Goal: Task Accomplishment & Management: Manage account settings

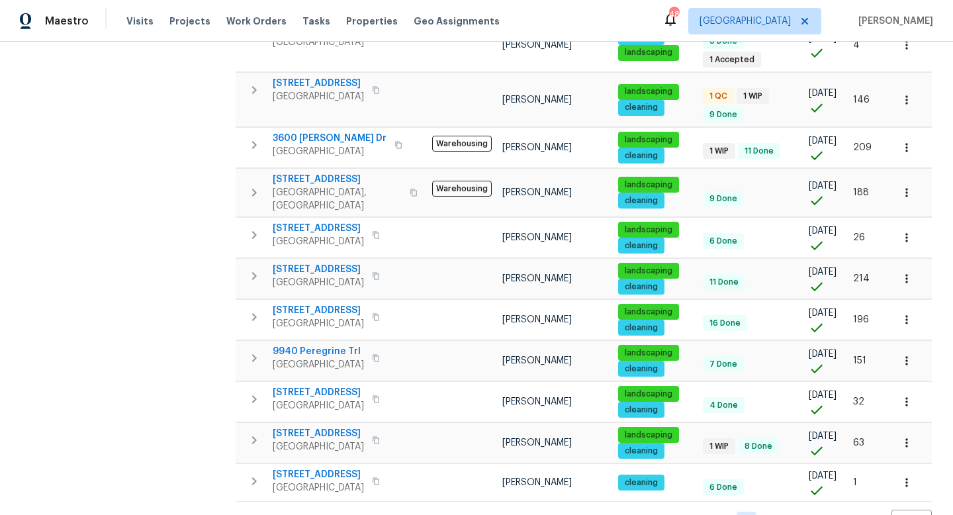
scroll to position [385, 0]
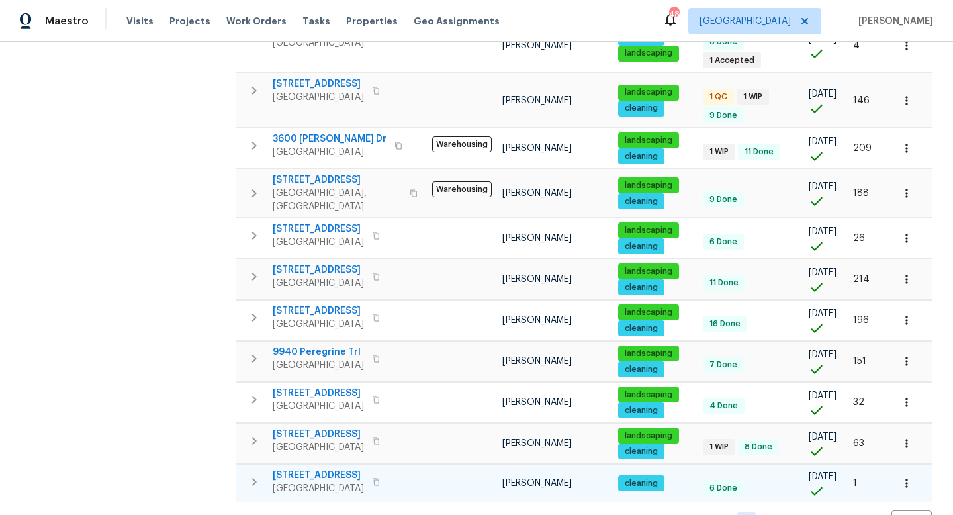
click at [310, 468] on span "[STREET_ADDRESS]" at bounding box center [318, 474] width 91 height 13
click at [906, 479] on icon "button" at bounding box center [906, 483] width 2 height 9
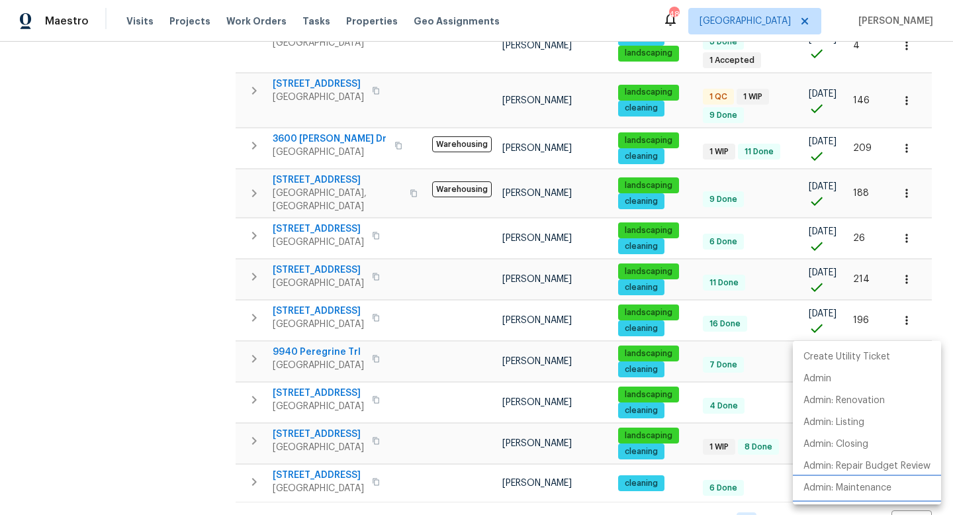
click at [853, 487] on p "Admin: Maintenance" at bounding box center [847, 488] width 88 height 14
click at [585, 513] on div at bounding box center [476, 257] width 953 height 515
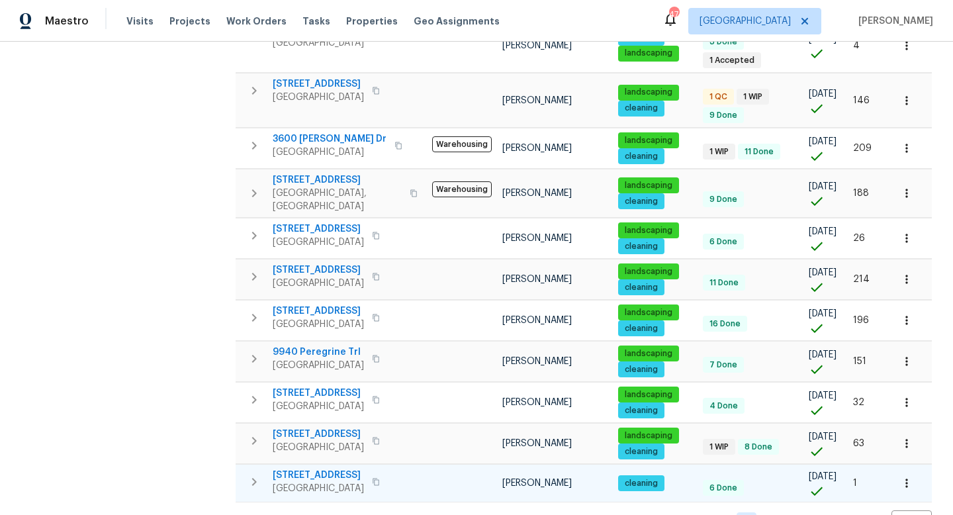
click at [910, 476] on icon "button" at bounding box center [906, 482] width 13 height 13
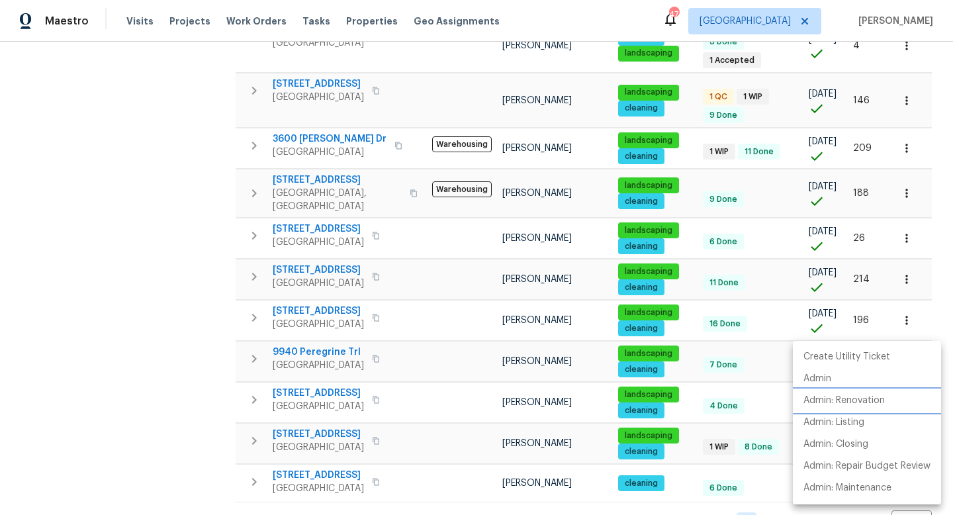
click at [889, 400] on li "Admin: Renovation" at bounding box center [866, 401] width 148 height 22
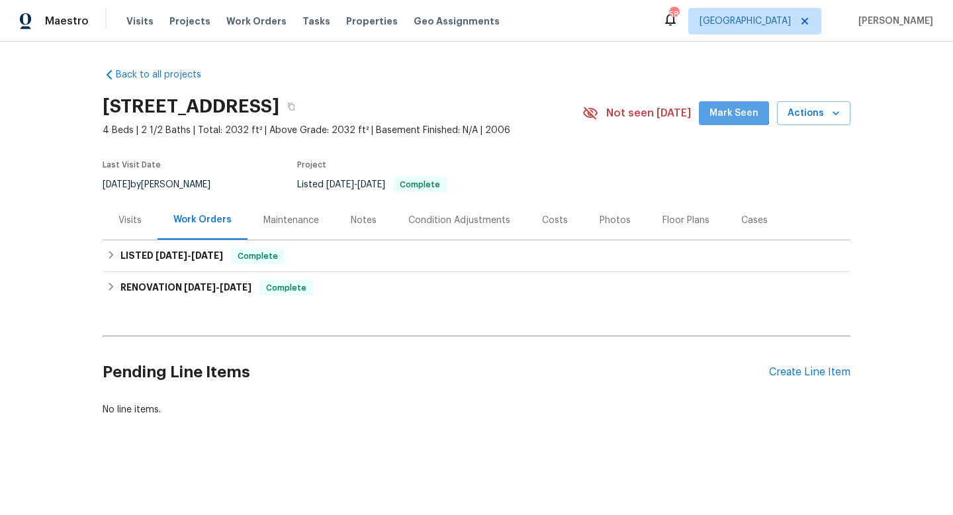
click at [730, 107] on span "Mark Seen" at bounding box center [733, 113] width 49 height 17
click at [823, 110] on span "Actions" at bounding box center [813, 113] width 52 height 17
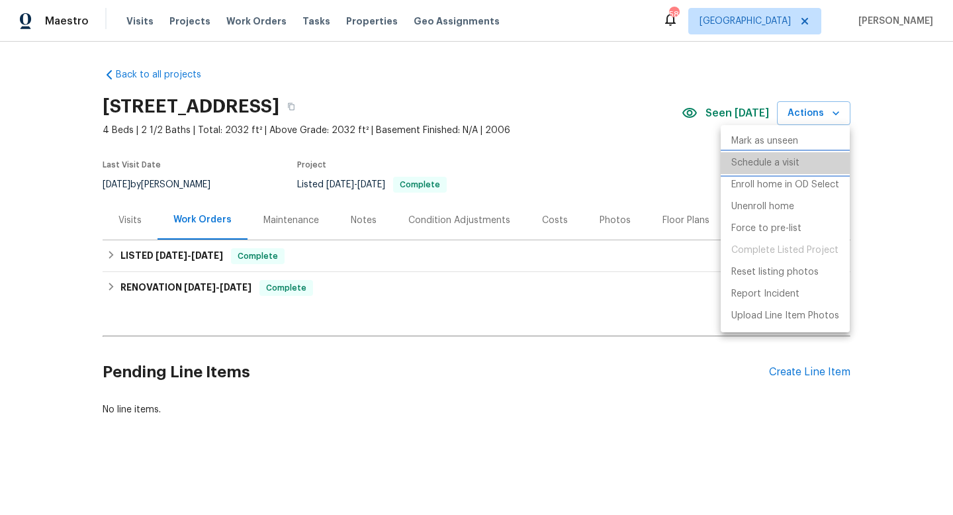
click at [773, 167] on p "Schedule a visit" at bounding box center [765, 163] width 68 height 14
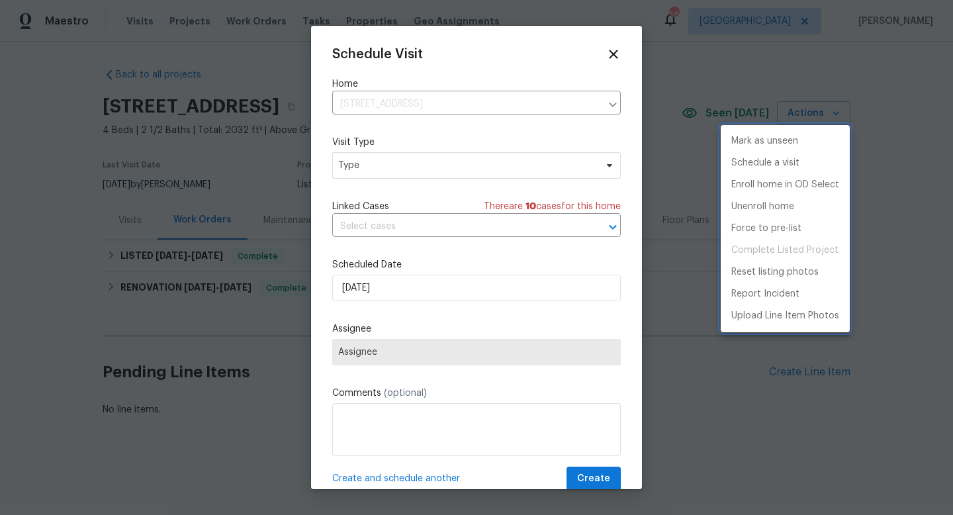
click at [372, 168] on div at bounding box center [476, 257] width 953 height 515
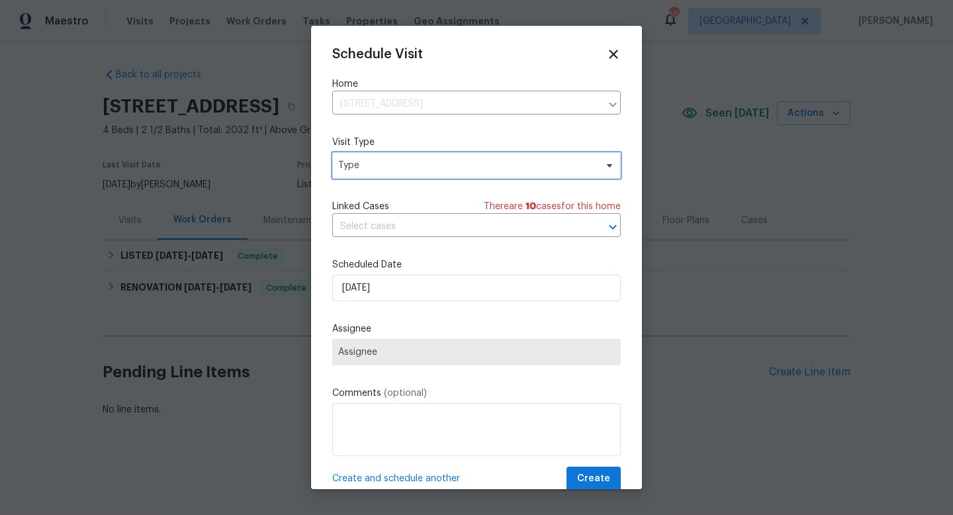
click at [372, 168] on span "Type" at bounding box center [466, 165] width 257 height 13
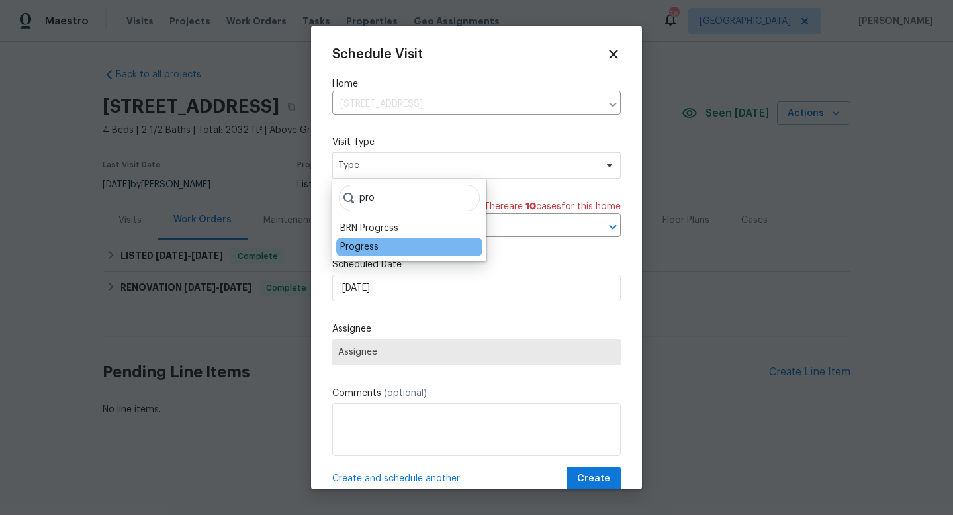
type input "pro"
click at [364, 241] on div "Progress" at bounding box center [359, 246] width 38 height 13
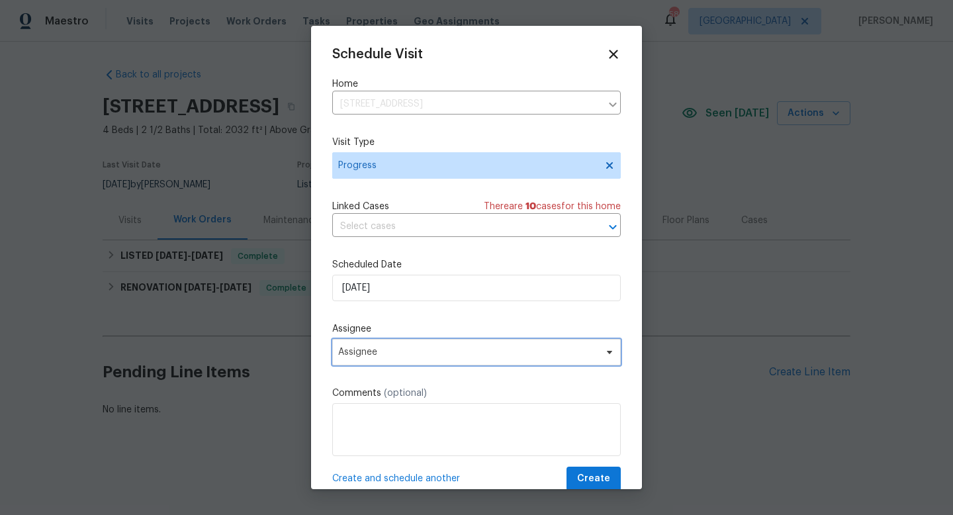
click at [390, 349] on span "Assignee" at bounding box center [467, 352] width 259 height 11
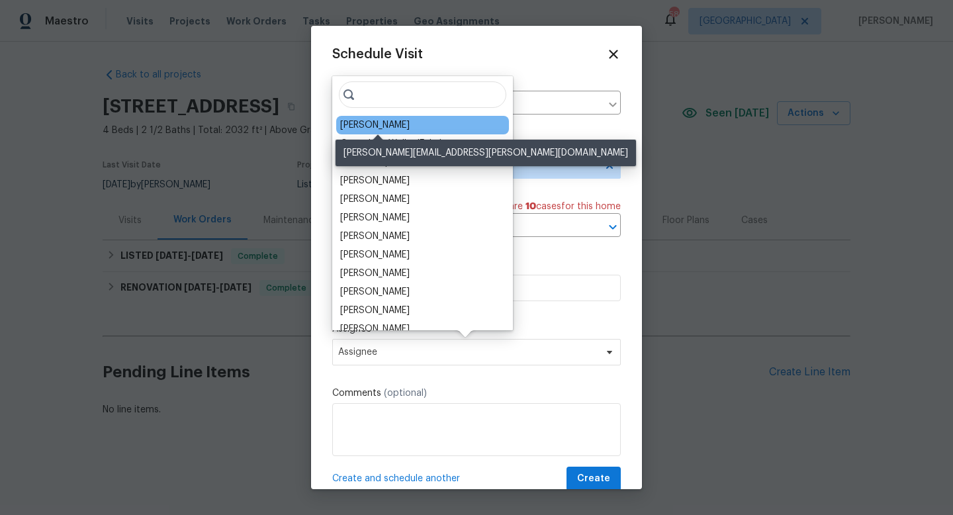
click at [409, 125] on div "[PERSON_NAME]" at bounding box center [374, 124] width 69 height 13
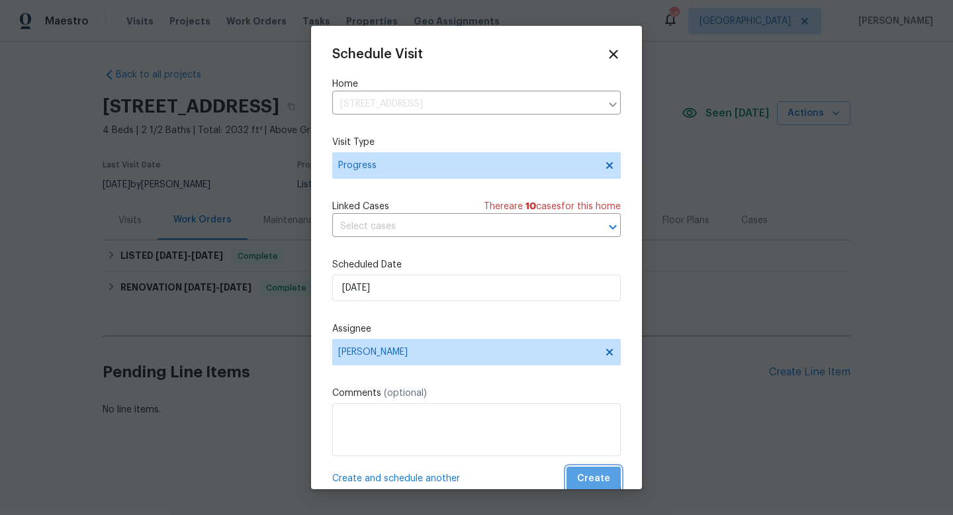
click at [579, 472] on button "Create" at bounding box center [593, 478] width 54 height 24
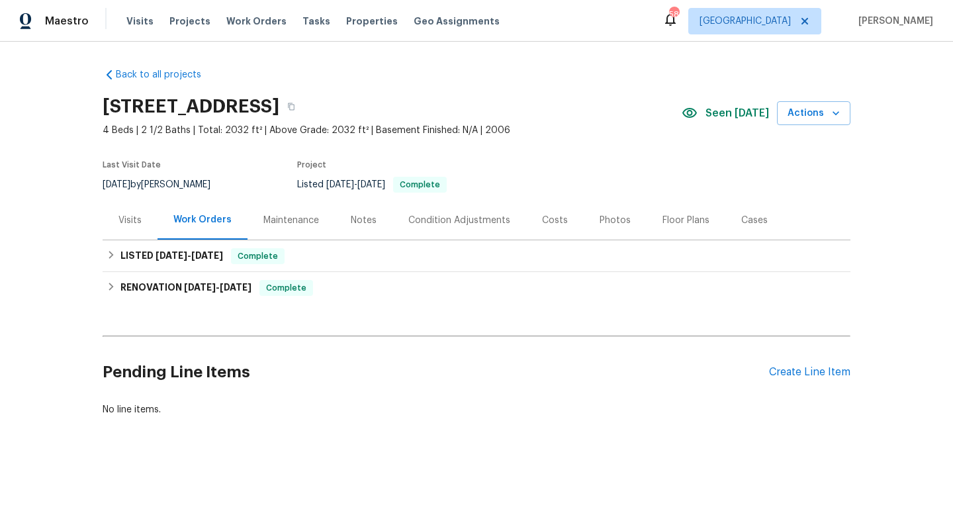
click at [306, 220] on div "Maintenance" at bounding box center [291, 220] width 56 height 13
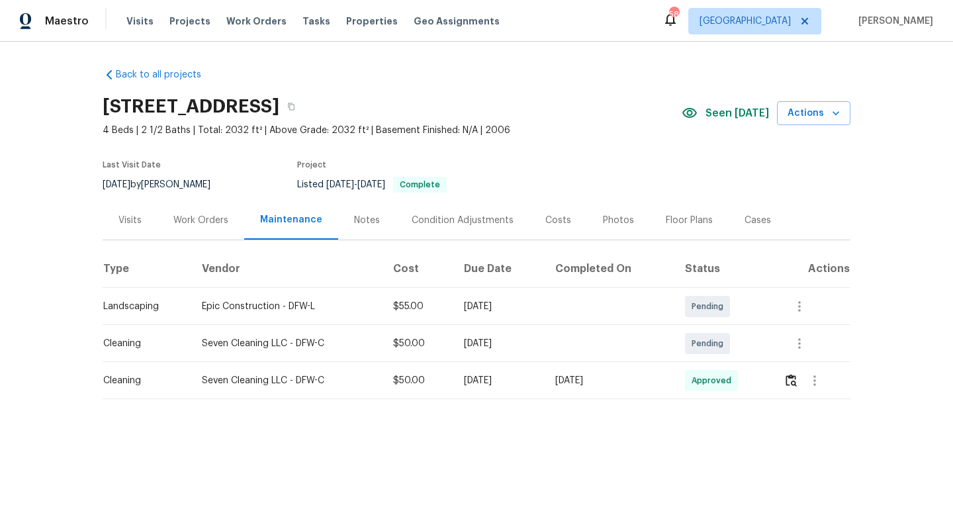
click at [210, 220] on div "Work Orders" at bounding box center [200, 220] width 55 height 13
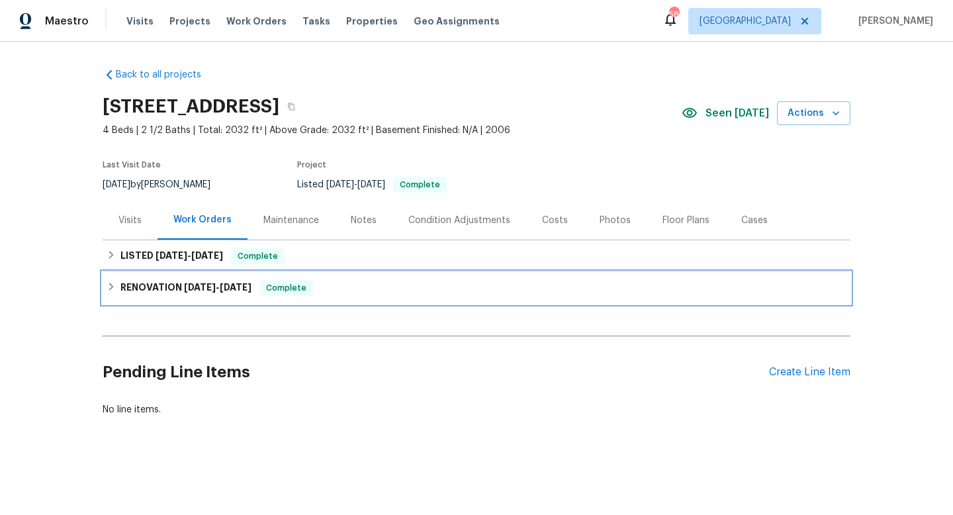
click at [161, 282] on h6 "RENOVATION 8/22/25 - 8/29/25" at bounding box center [185, 288] width 131 height 16
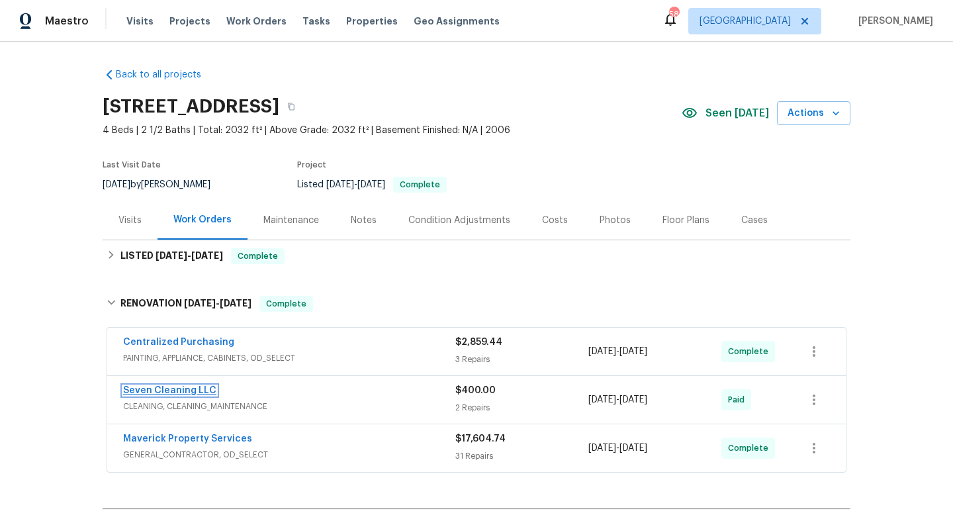
click at [151, 392] on link "Seven Cleaning LLC" at bounding box center [169, 390] width 93 height 9
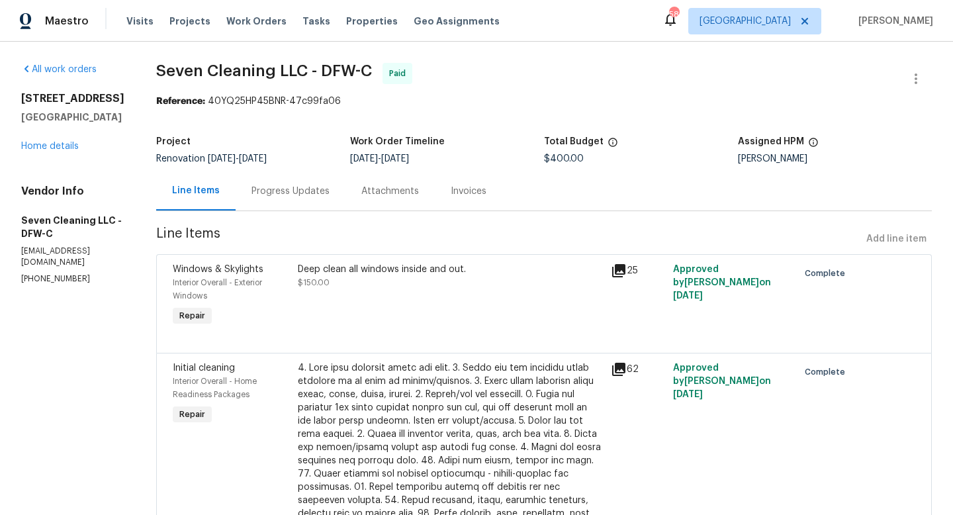
click at [626, 372] on icon at bounding box center [619, 369] width 16 height 16
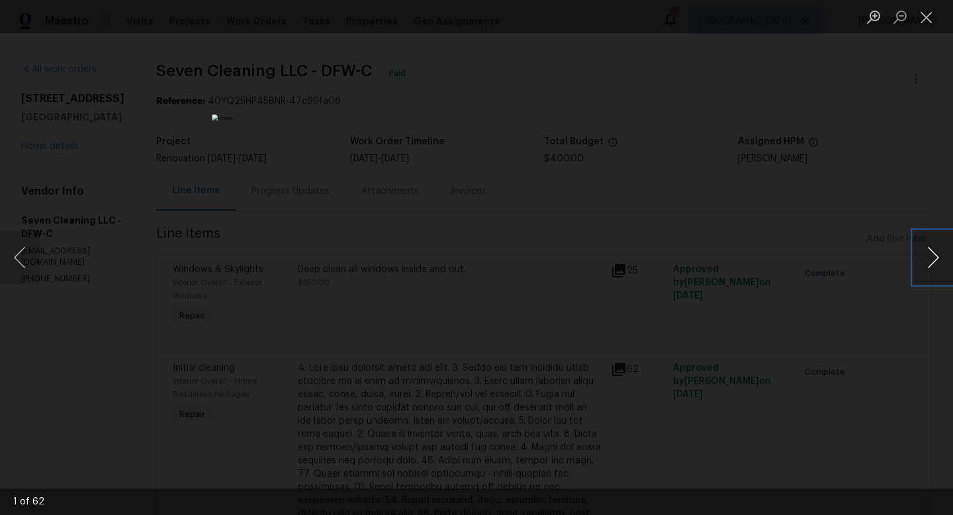
click at [928, 251] on button "Next image" at bounding box center [933, 257] width 40 height 53
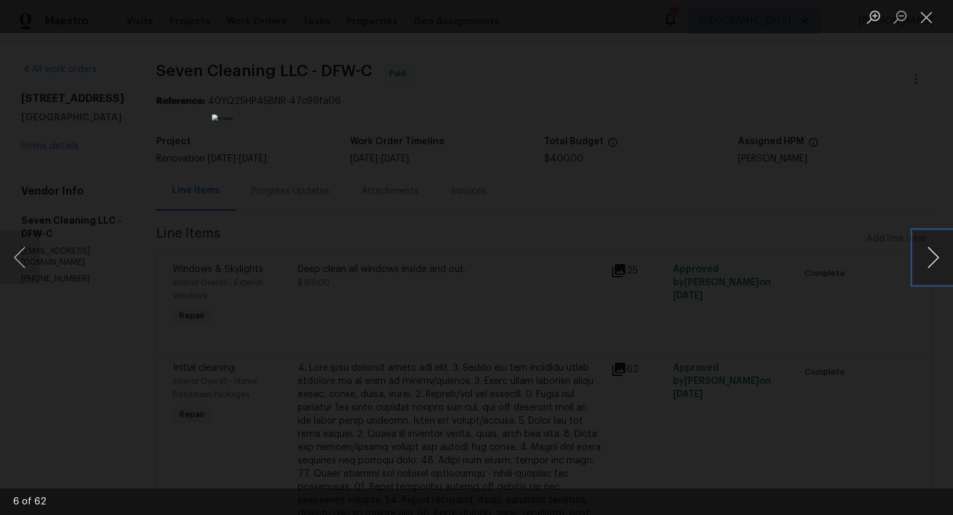
click at [928, 251] on button "Next image" at bounding box center [933, 257] width 40 height 53
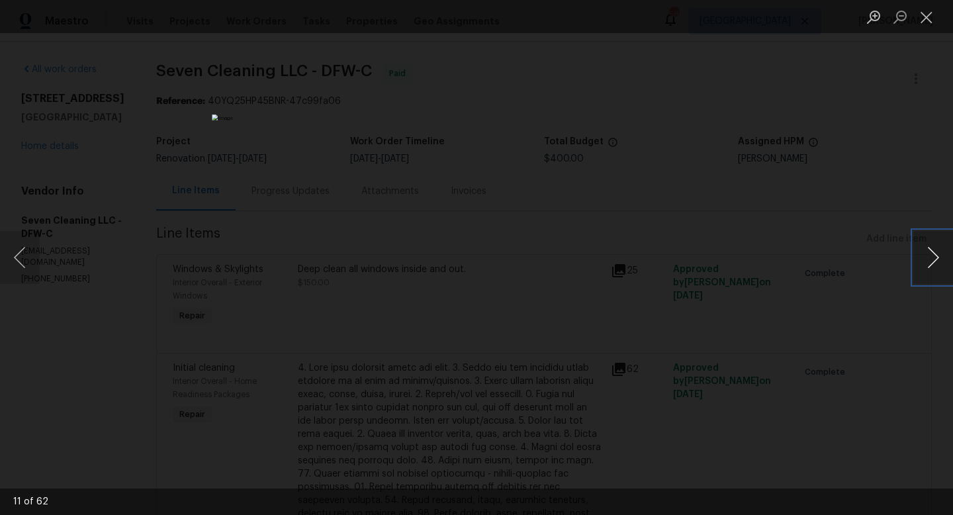
click at [928, 251] on button "Next image" at bounding box center [933, 257] width 40 height 53
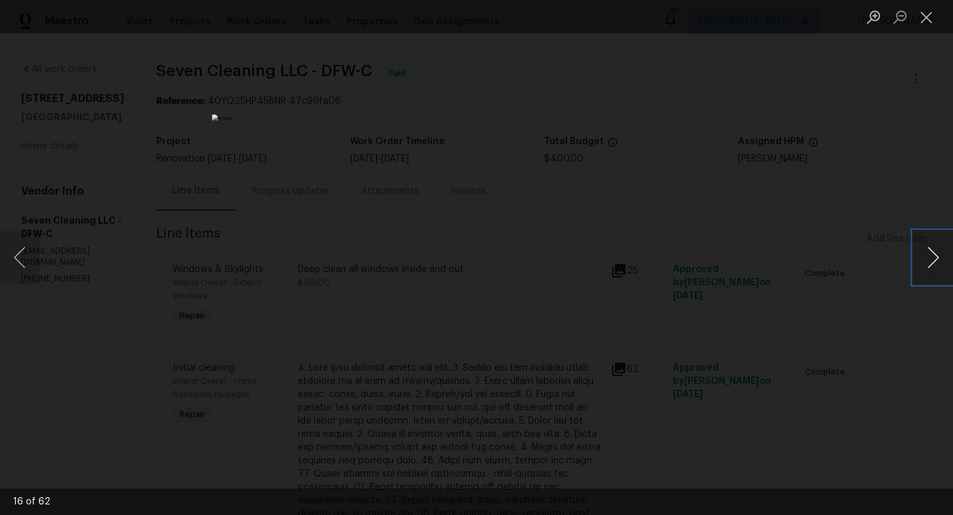
click at [928, 251] on button "Next image" at bounding box center [933, 257] width 40 height 53
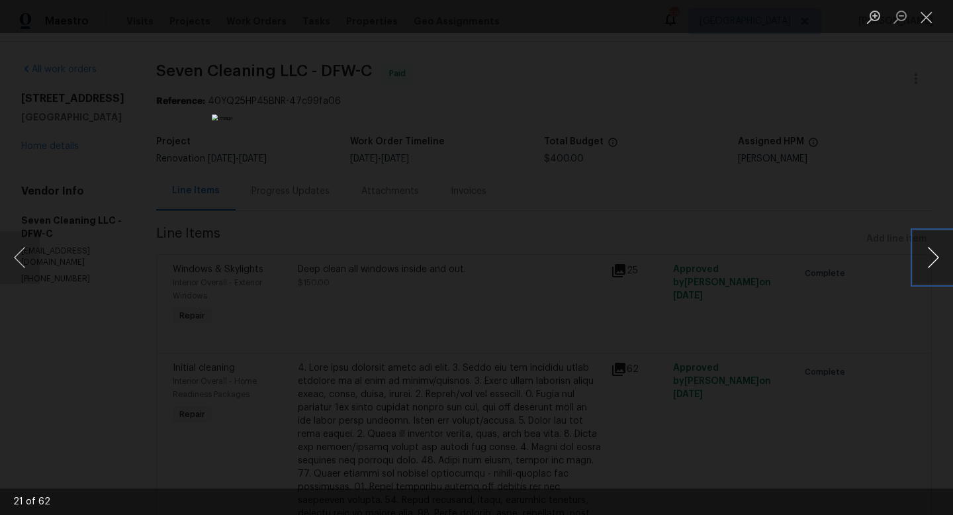
click at [928, 251] on button "Next image" at bounding box center [933, 257] width 40 height 53
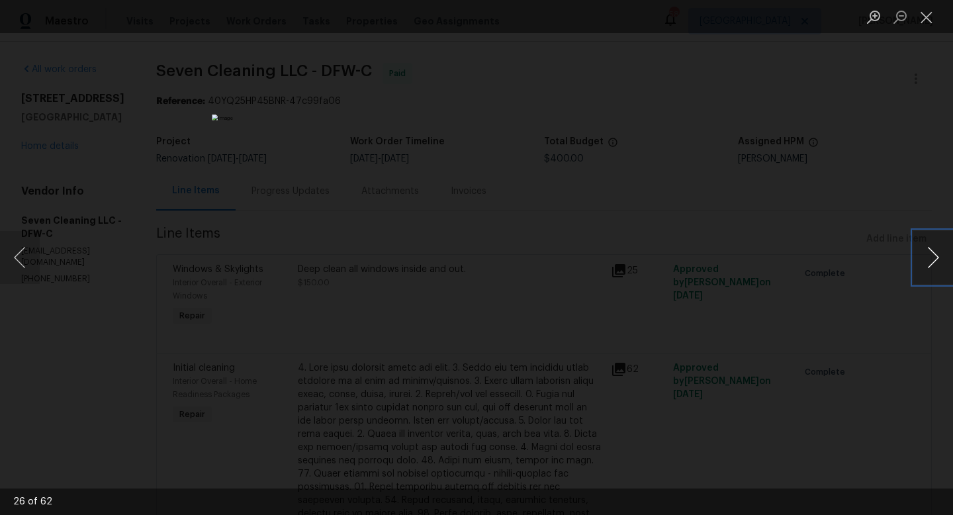
click at [928, 251] on button "Next image" at bounding box center [933, 257] width 40 height 53
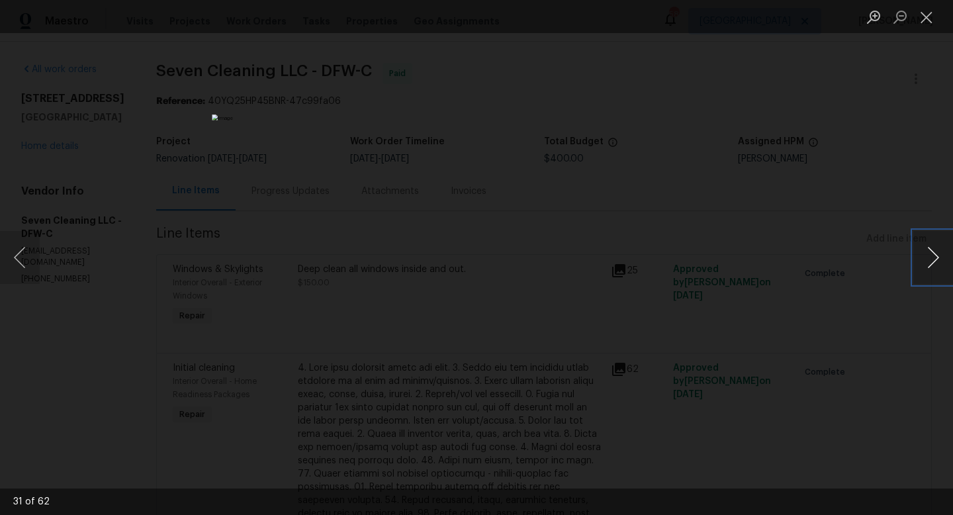
click at [928, 251] on button "Next image" at bounding box center [933, 257] width 40 height 53
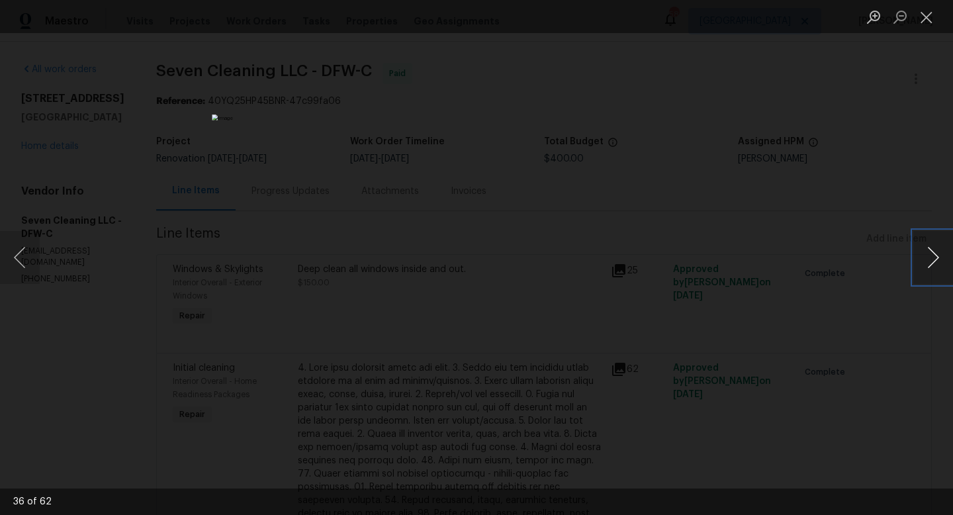
click at [928, 251] on button "Next image" at bounding box center [933, 257] width 40 height 53
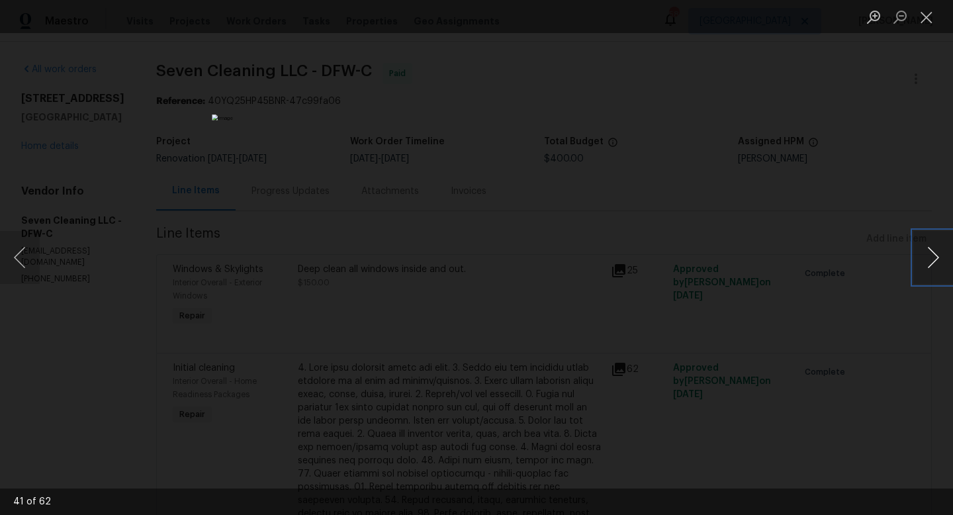
click at [928, 251] on button "Next image" at bounding box center [933, 257] width 40 height 53
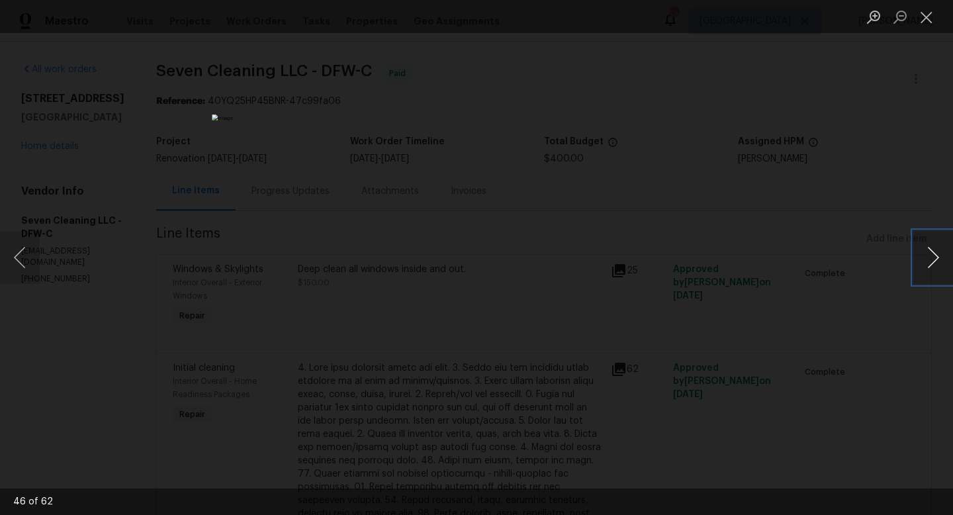
click at [928, 251] on button "Next image" at bounding box center [933, 257] width 40 height 53
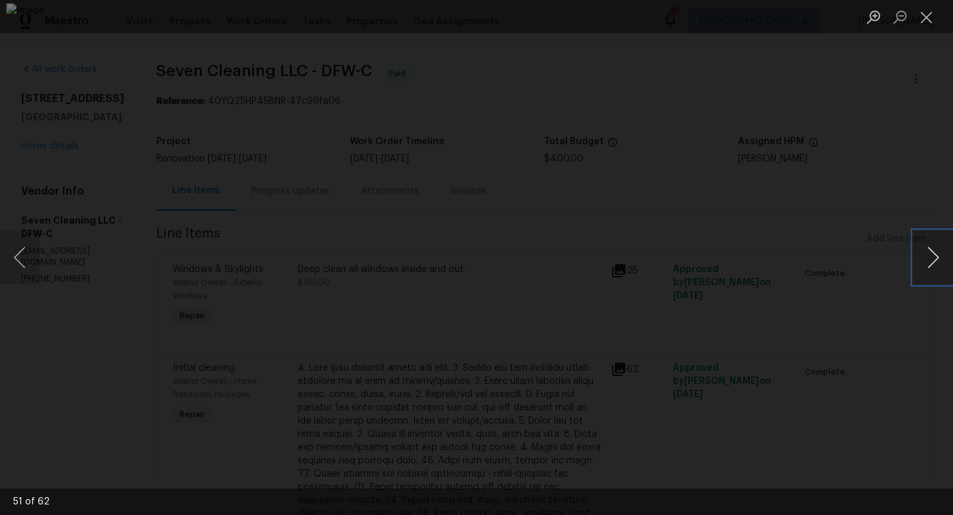
click at [928, 251] on button "Next image" at bounding box center [933, 257] width 40 height 53
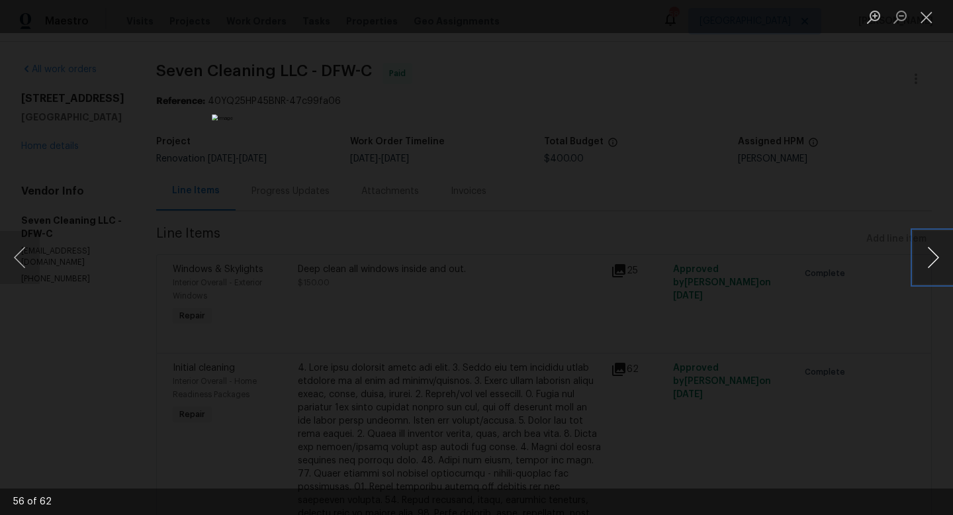
click at [928, 251] on button "Next image" at bounding box center [933, 257] width 40 height 53
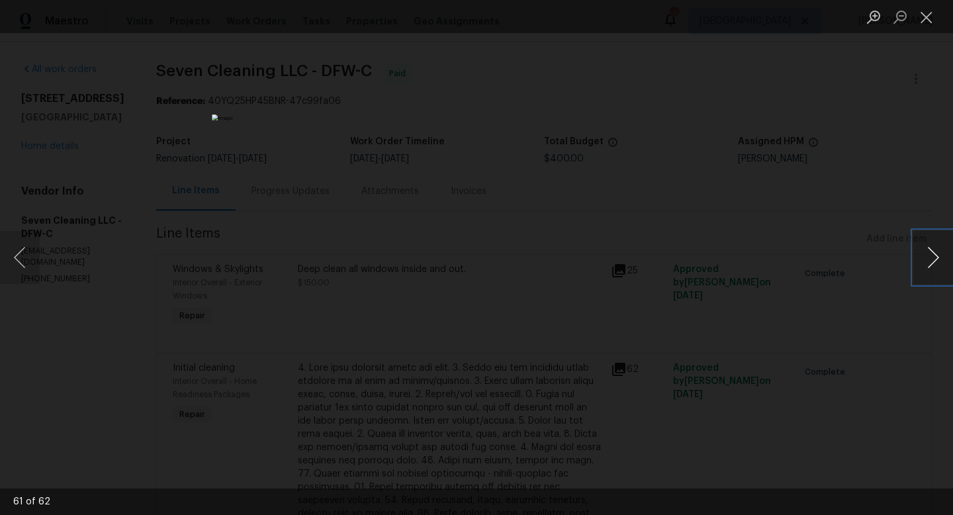
click at [928, 251] on button "Next image" at bounding box center [933, 257] width 40 height 53
